Goal: Task Accomplishment & Management: Manage account settings

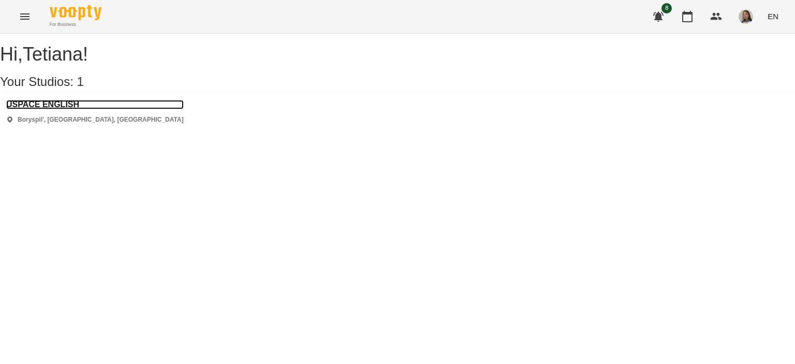
click at [52, 109] on h3 "USPACE ENGLISH" at bounding box center [95, 104] width 178 height 9
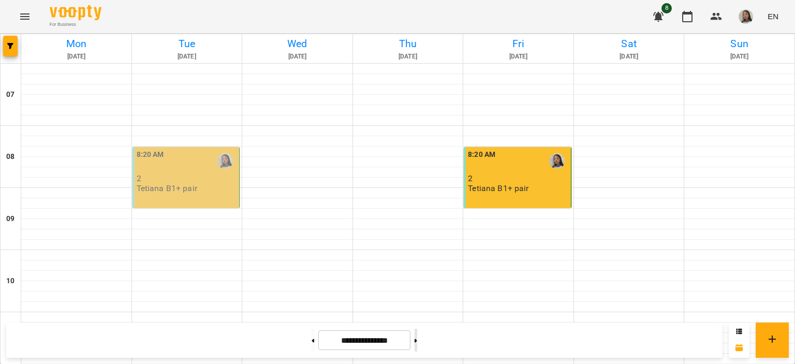
click at [417, 339] on button at bounding box center [416, 340] width 3 height 23
type input "**********"
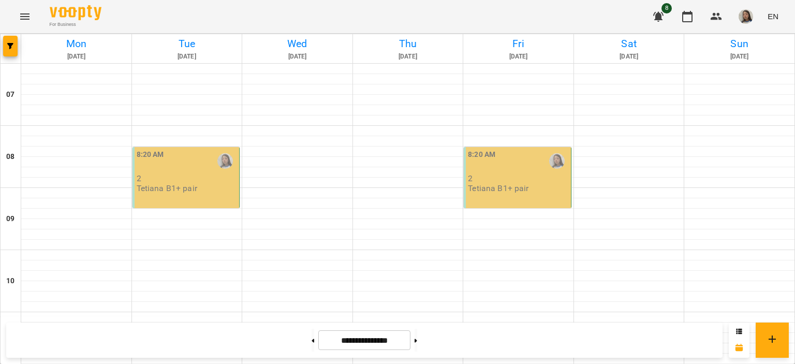
click at [192, 175] on p "2" at bounding box center [187, 178] width 101 height 9
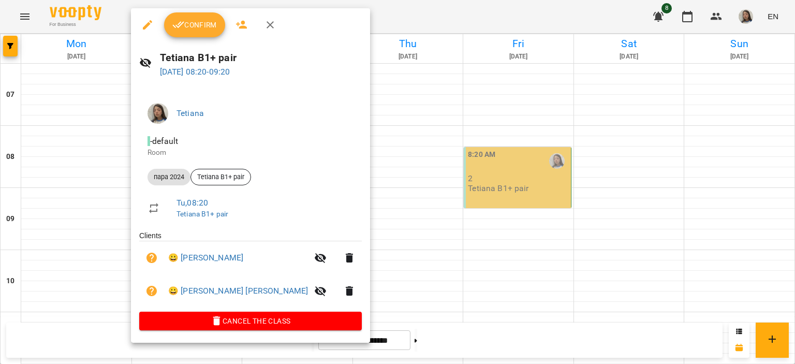
click at [195, 25] on span "Confirm" at bounding box center [194, 25] width 45 height 12
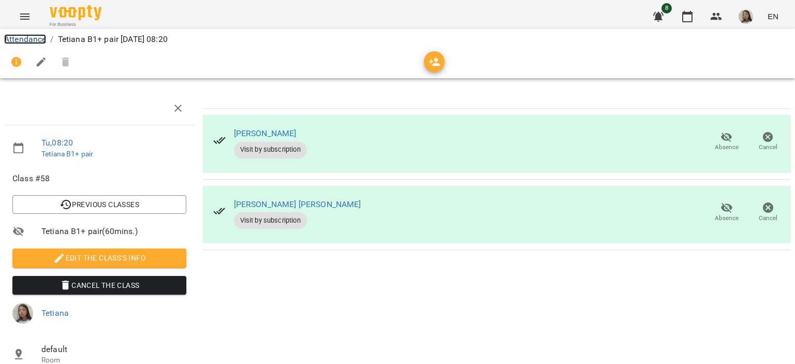
click at [25, 39] on link "Attendance" at bounding box center [25, 39] width 42 height 10
